Goal: Transaction & Acquisition: Purchase product/service

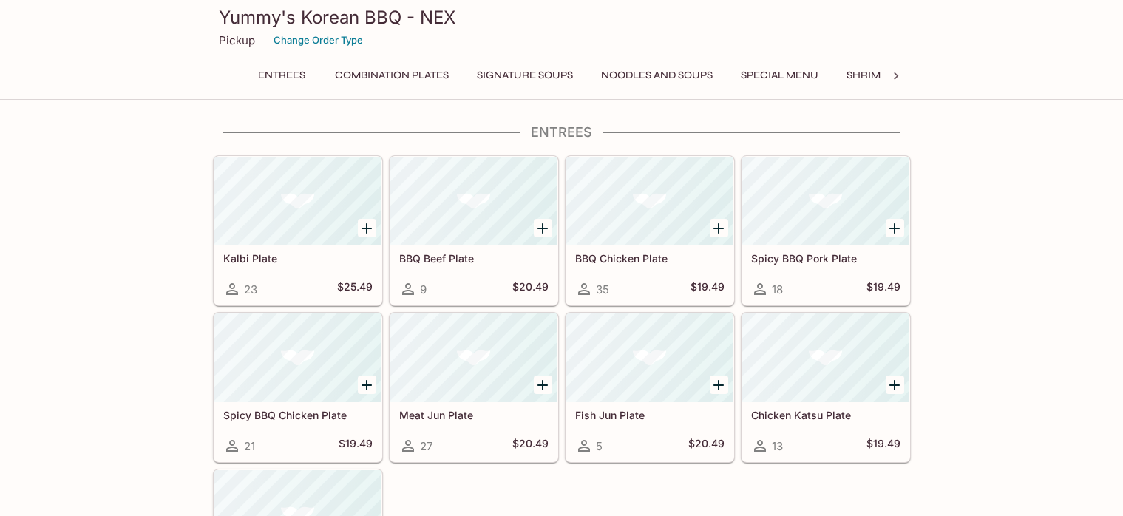
scroll to position [74, 0]
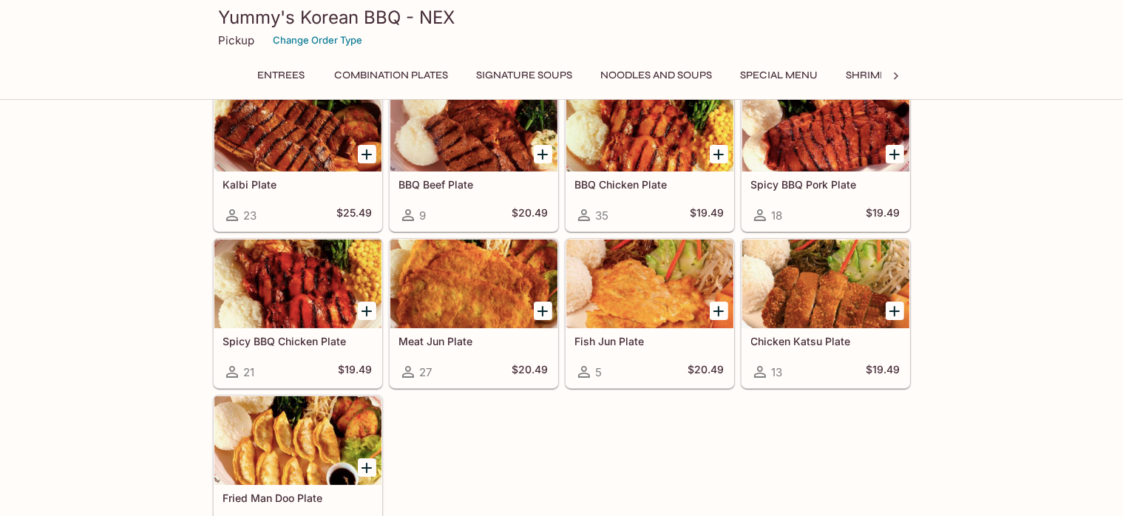
click at [305, 140] on div at bounding box center [297, 127] width 167 height 89
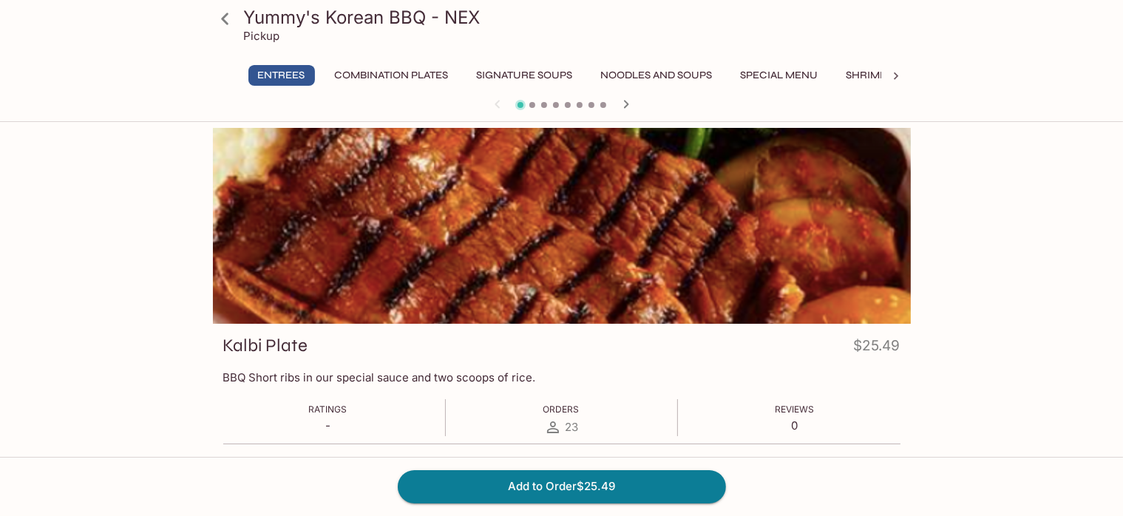
click at [661, 18] on h3 "Yummy's Korean BBQ - NEX" at bounding box center [574, 17] width 661 height 23
click at [587, 166] on div at bounding box center [562, 226] width 698 height 196
click at [621, 106] on icon "button" at bounding box center [626, 104] width 18 height 18
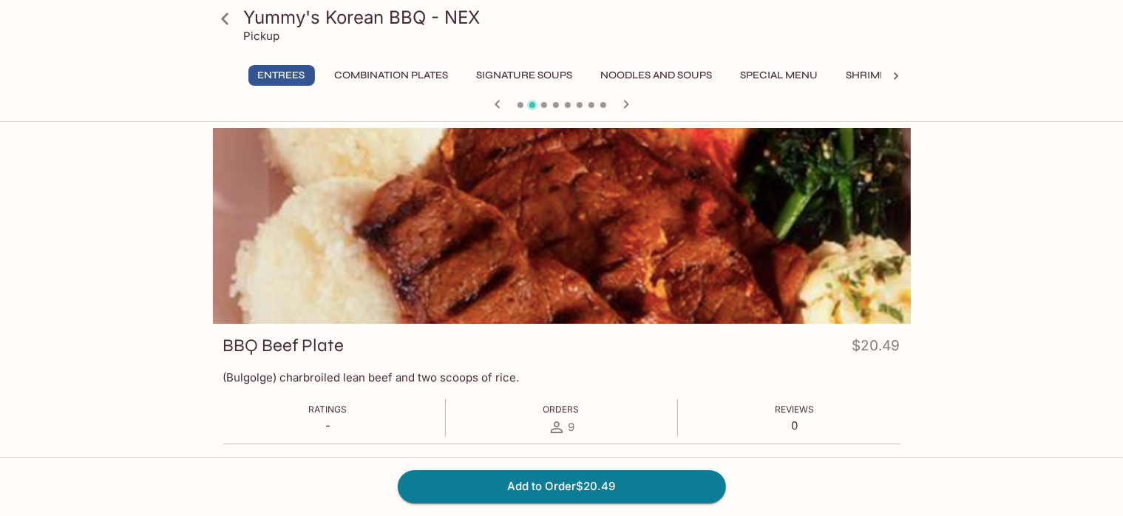
click at [624, 106] on icon "button" at bounding box center [625, 104] width 5 height 8
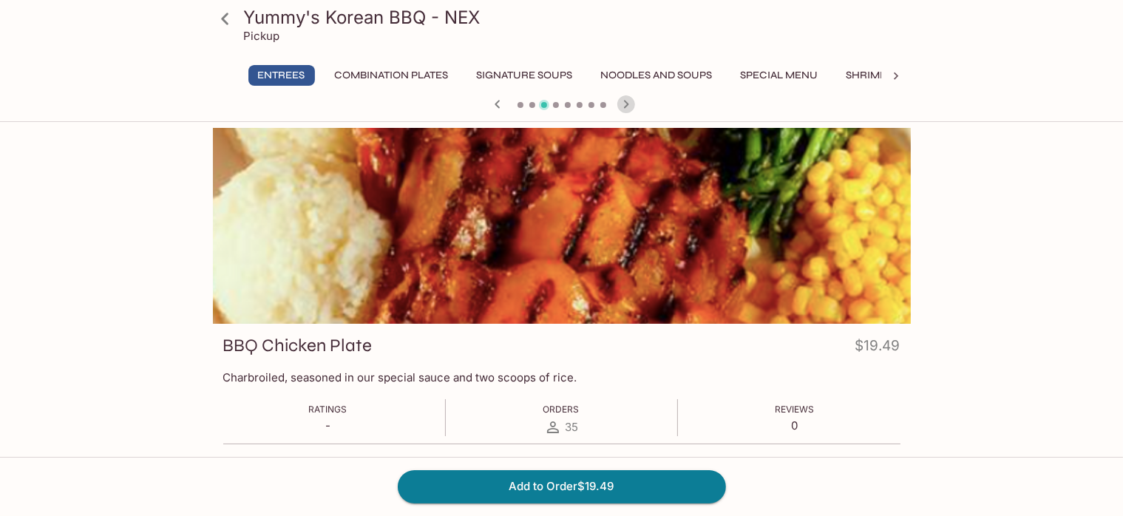
click at [624, 106] on icon "button" at bounding box center [625, 104] width 5 height 8
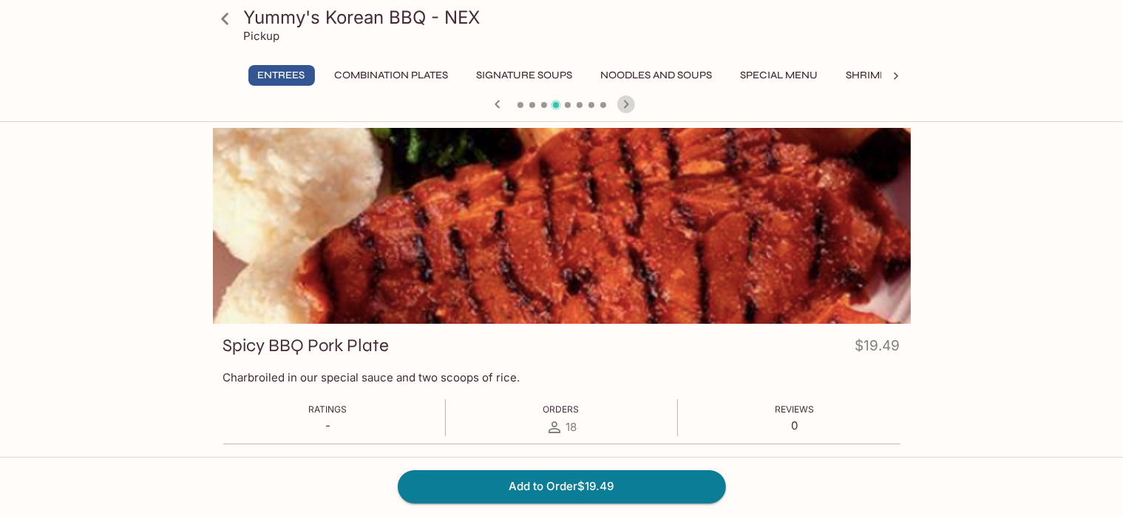
click at [624, 106] on icon "button" at bounding box center [625, 104] width 5 height 8
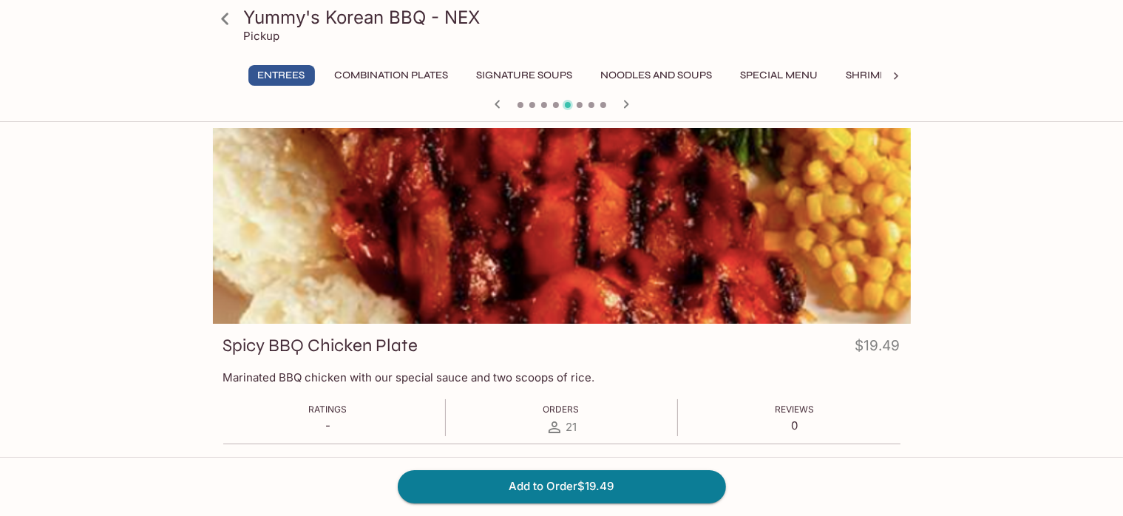
click at [624, 106] on icon "button" at bounding box center [625, 104] width 5 height 8
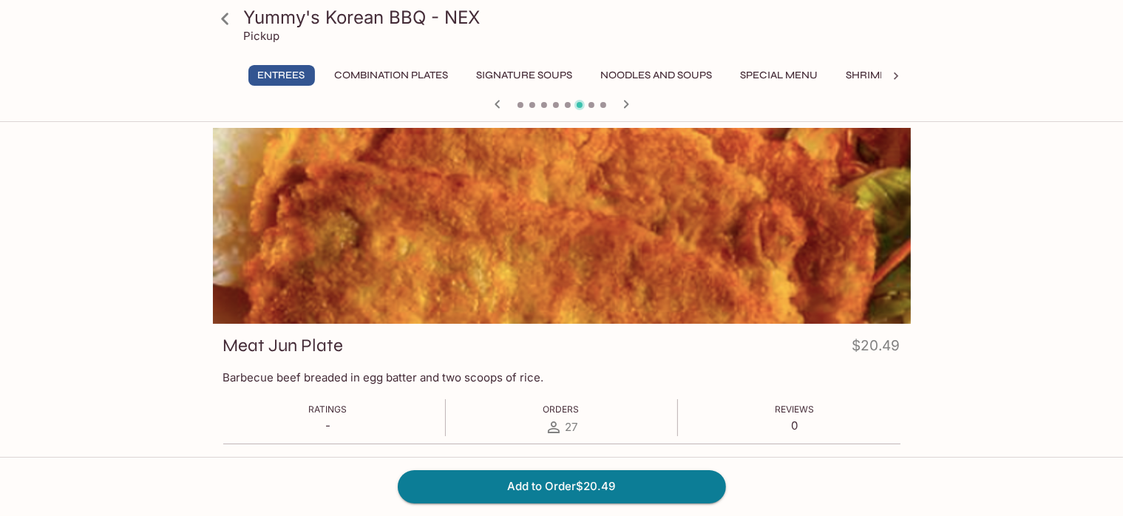
click at [624, 106] on icon "button" at bounding box center [625, 104] width 5 height 8
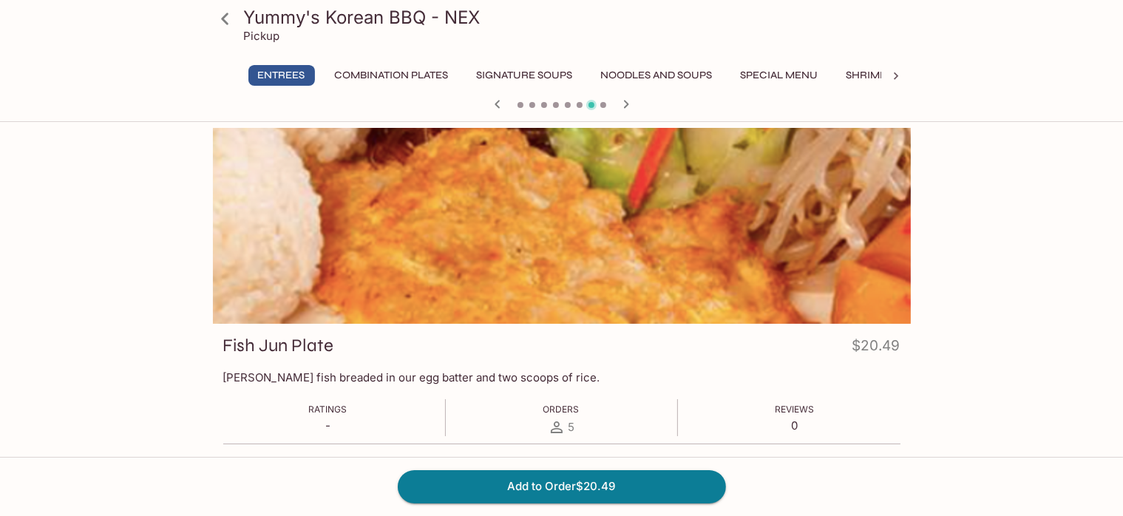
click at [624, 106] on icon "button" at bounding box center [625, 104] width 5 height 8
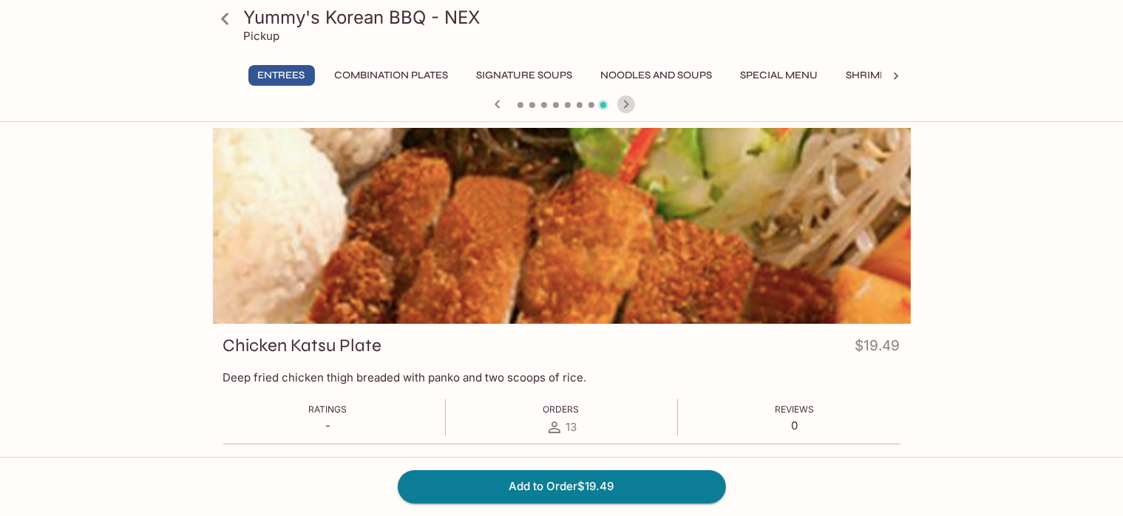
click at [624, 106] on icon "button" at bounding box center [625, 104] width 5 height 8
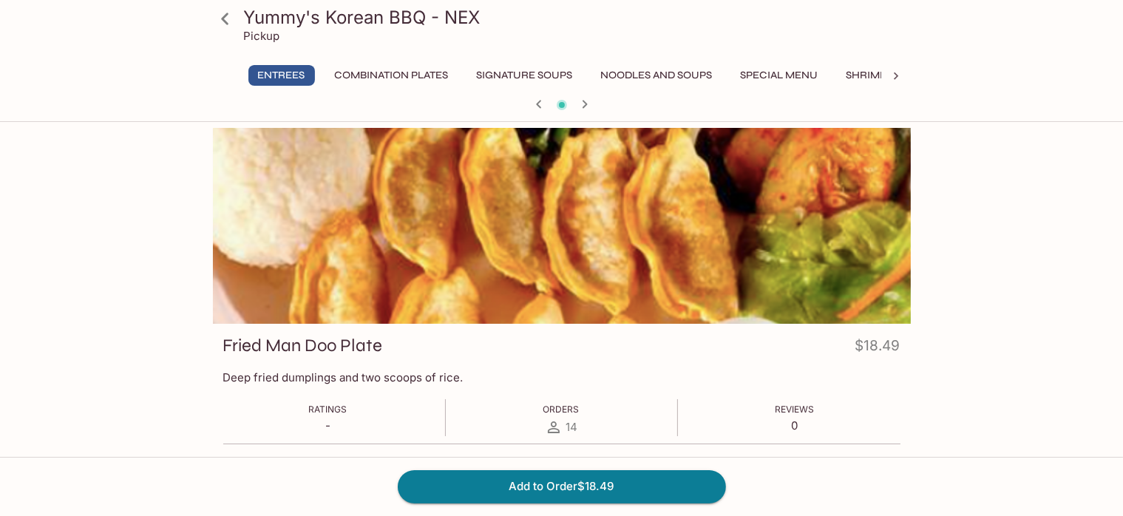
click at [624, 106] on div at bounding box center [562, 106] width 710 height 22
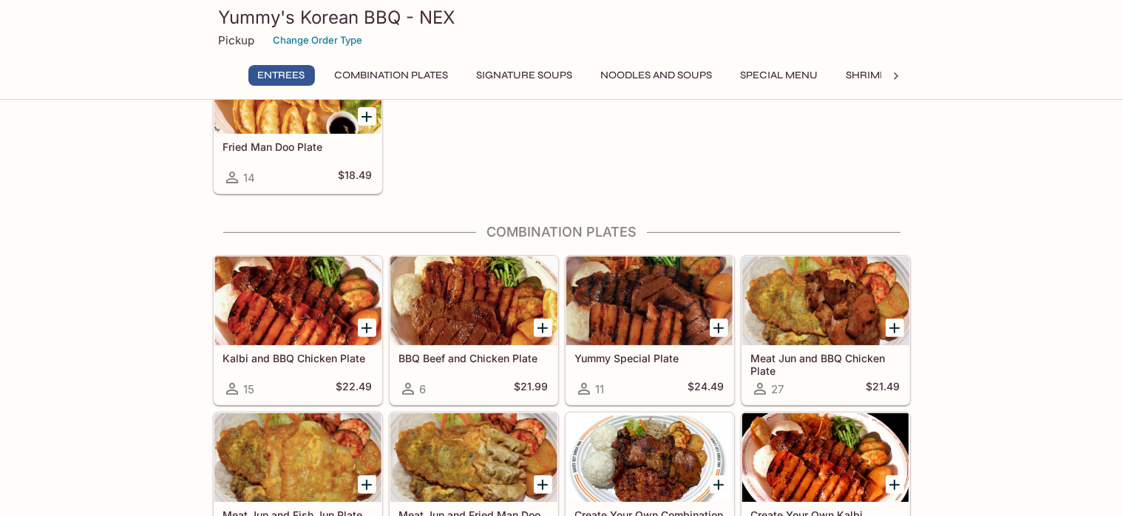
scroll to position [443, 0]
